Goal: Information Seeking & Learning: Learn about a topic

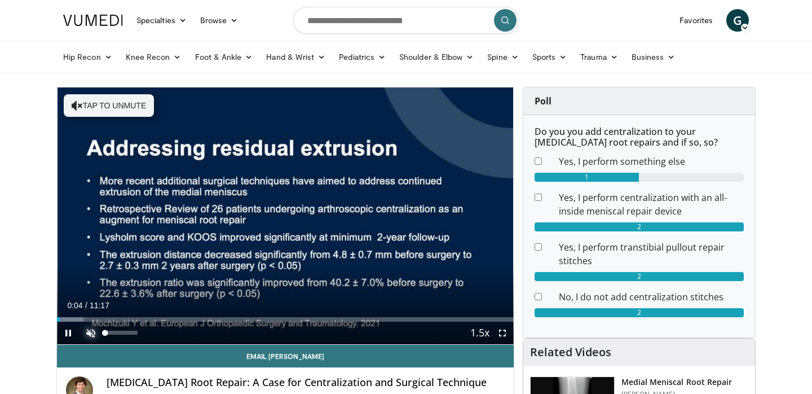
click at [86, 335] on span "Video Player" at bounding box center [91, 333] width 23 height 23
click at [507, 334] on span "Video Player" at bounding box center [502, 333] width 23 height 23
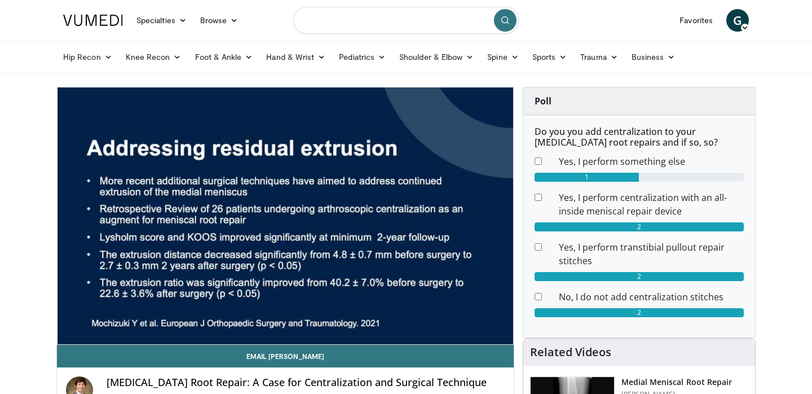
click at [338, 24] on input "Search topics, interventions" at bounding box center [406, 20] width 226 height 27
type input "**********"
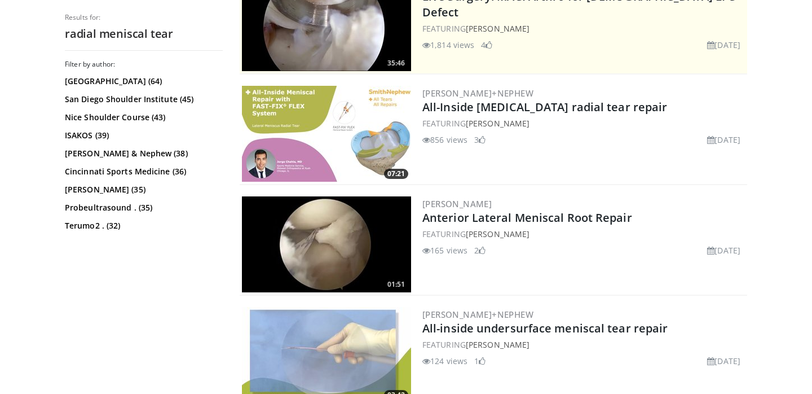
scroll to position [287, 0]
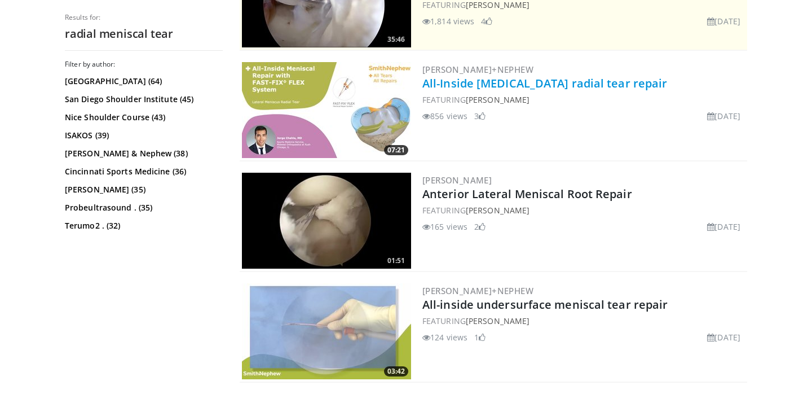
click at [514, 86] on link "All-Inside [MEDICAL_DATA] radial tear repair" at bounding box center [544, 83] width 245 height 15
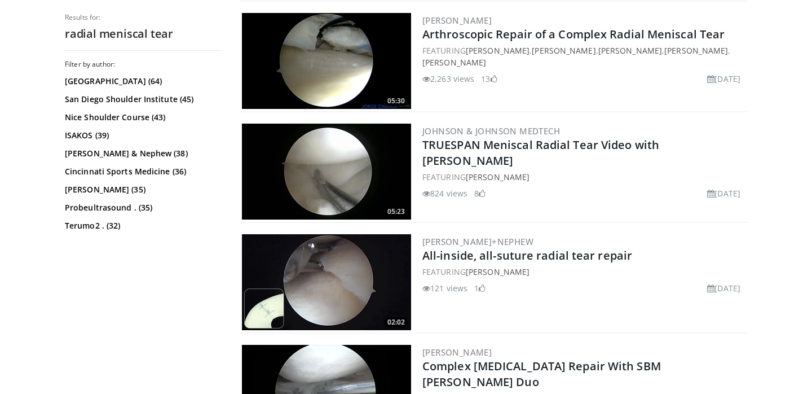
scroll to position [1334, 0]
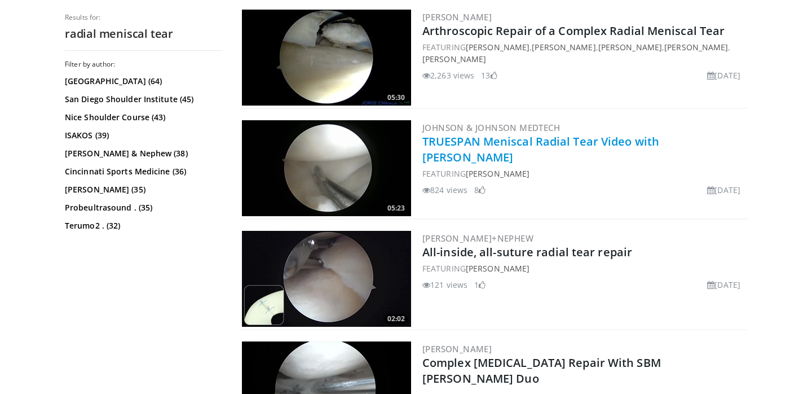
click at [455, 144] on link "TRUESPAN Meniscal Radial Tear Video with [PERSON_NAME]" at bounding box center [540, 149] width 237 height 31
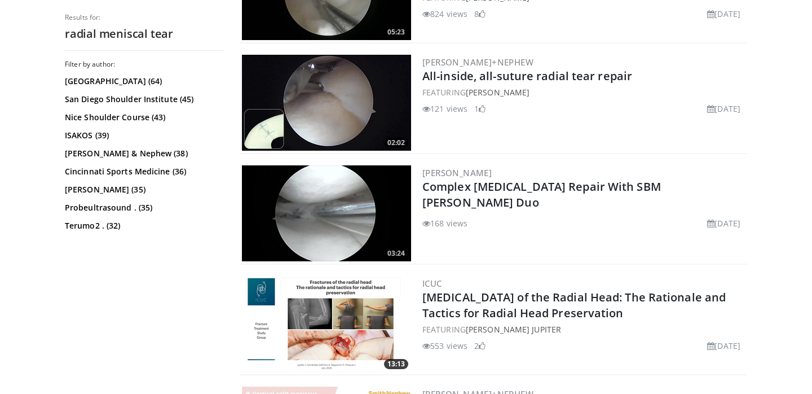
scroll to position [1511, 0]
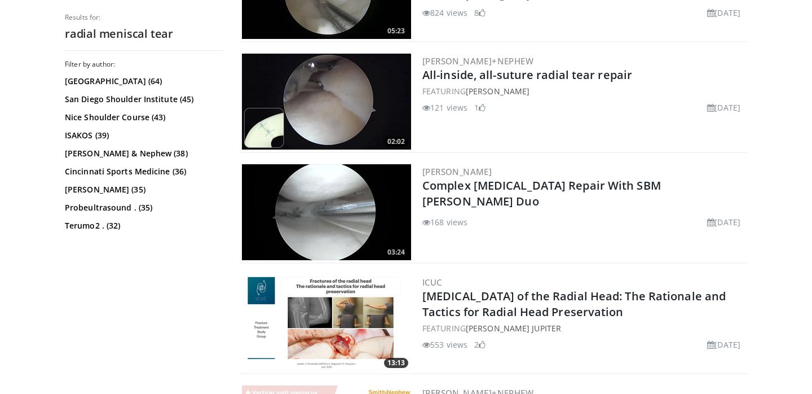
click at [345, 112] on img at bounding box center [326, 102] width 169 height 96
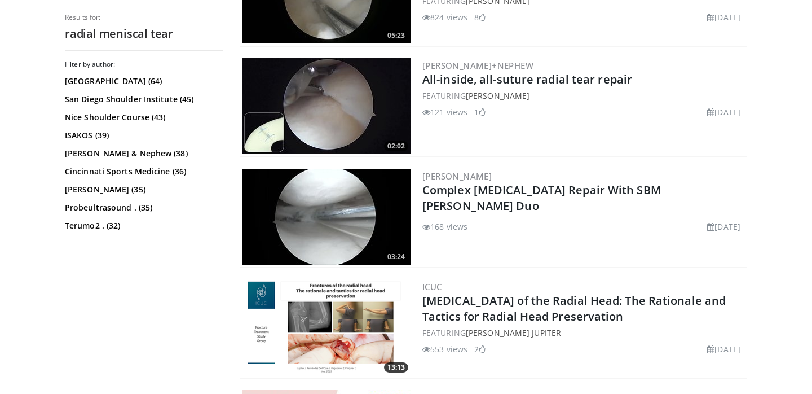
scroll to position [1493, 0]
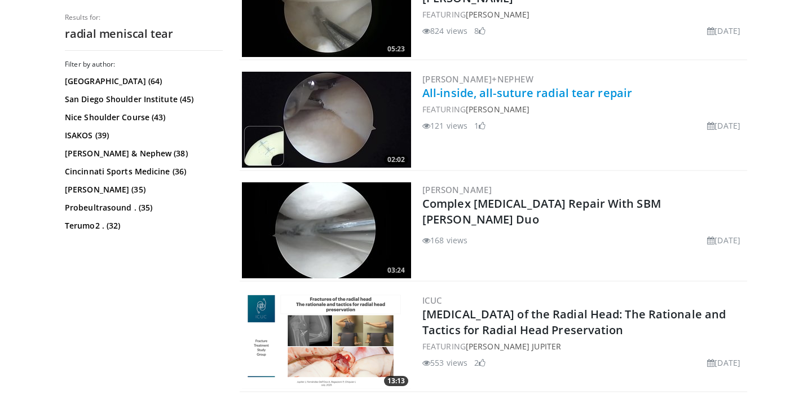
click at [487, 89] on link "All-inside, all-suture radial tear repair" at bounding box center [527, 92] width 210 height 15
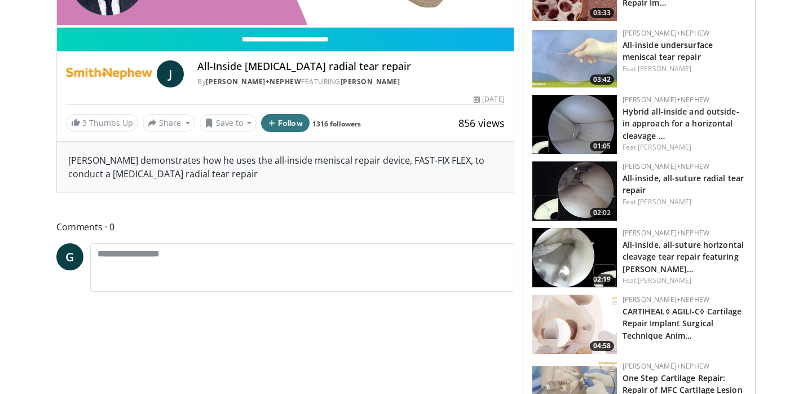
scroll to position [37, 0]
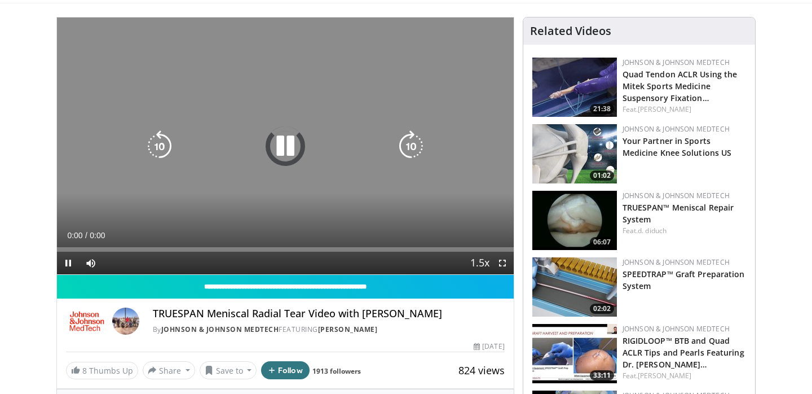
scroll to position [71, 0]
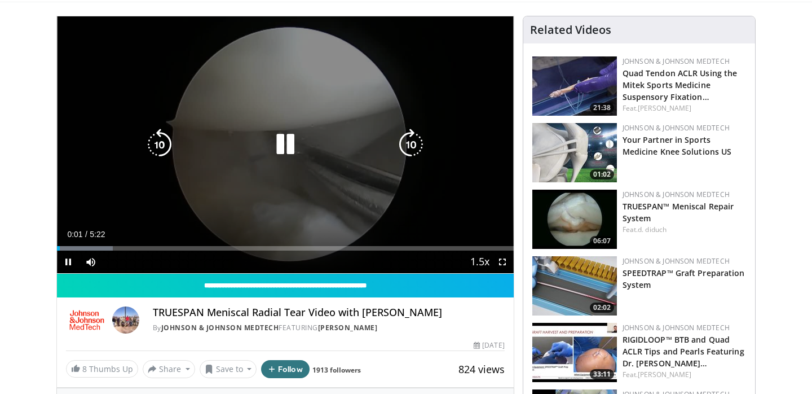
click at [413, 137] on icon "Video Player" at bounding box center [411, 145] width 32 height 32
click at [410, 142] on icon "Video Player" at bounding box center [411, 145] width 32 height 32
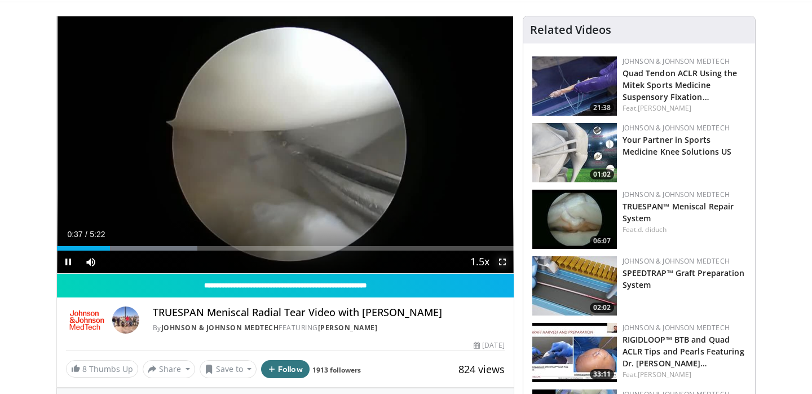
click at [502, 259] on span "Video Player" at bounding box center [502, 261] width 23 height 23
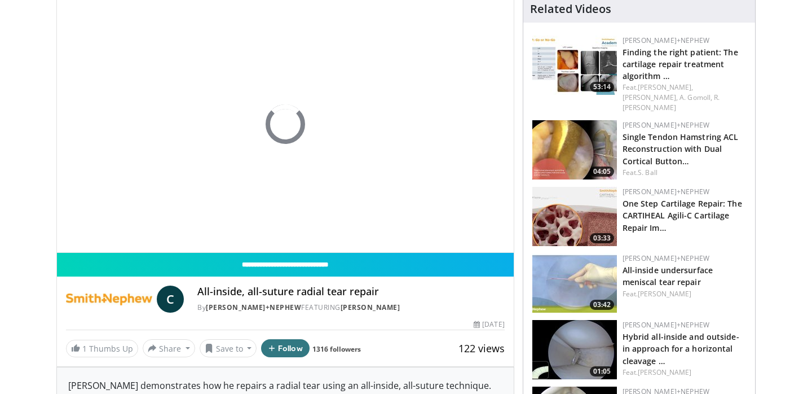
scroll to position [96, 0]
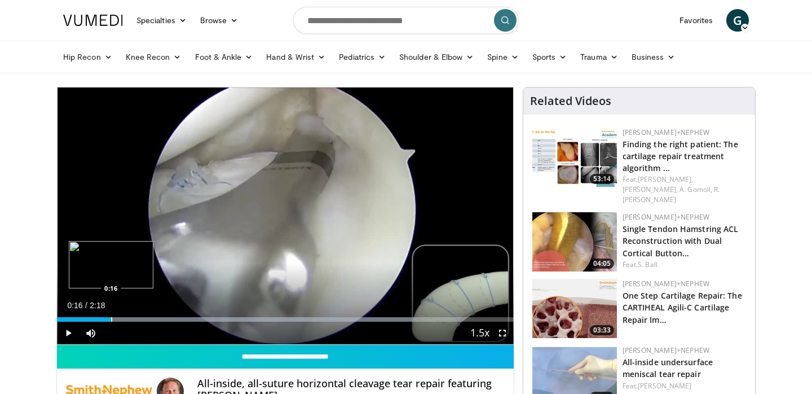
click at [111, 317] on div "Progress Bar" at bounding box center [111, 319] width 1 height 5
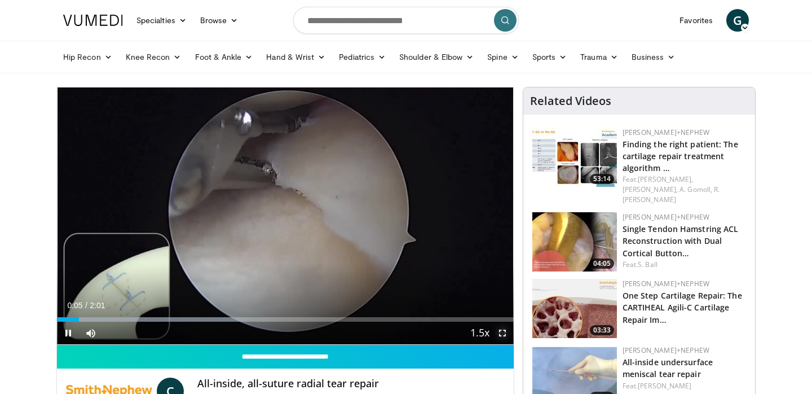
click at [509, 335] on span "Video Player" at bounding box center [502, 333] width 23 height 23
